Goal: Find specific page/section: Find specific page/section

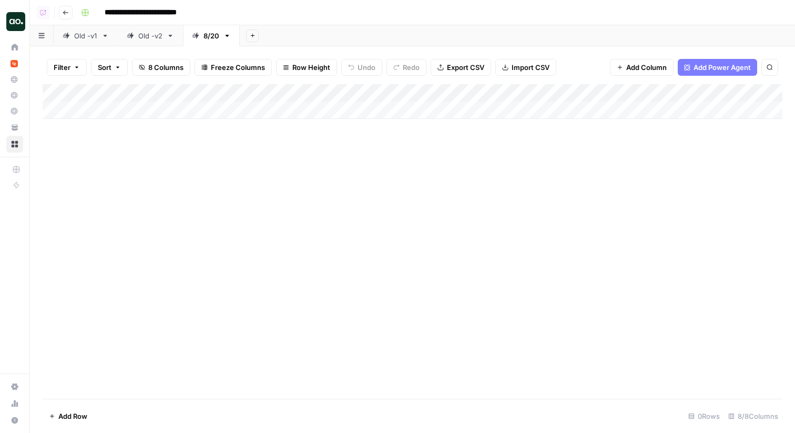
click at [151, 42] on link "Old -v2" at bounding box center [150, 35] width 65 height 21
